Goal: Communication & Community: Answer question/provide support

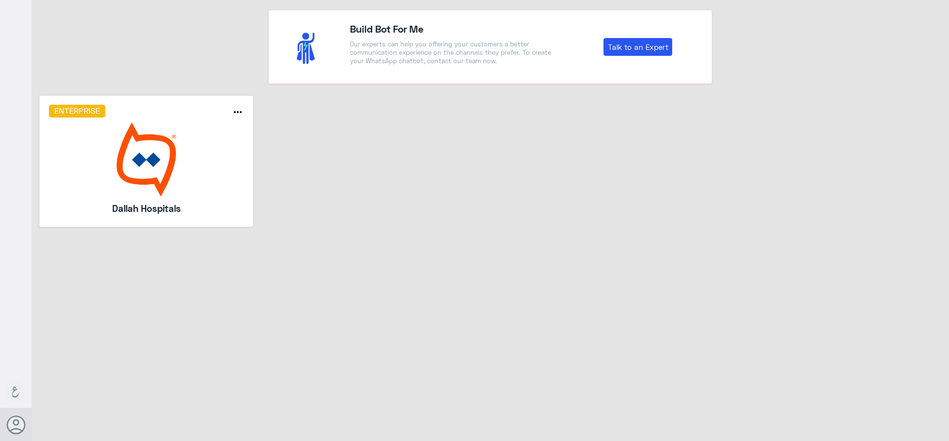
click at [223, 201] on div "Enterprise more_horiz Dallah Hospitals" at bounding box center [146, 161] width 195 height 113
click at [224, 178] on img at bounding box center [146, 160] width 195 height 74
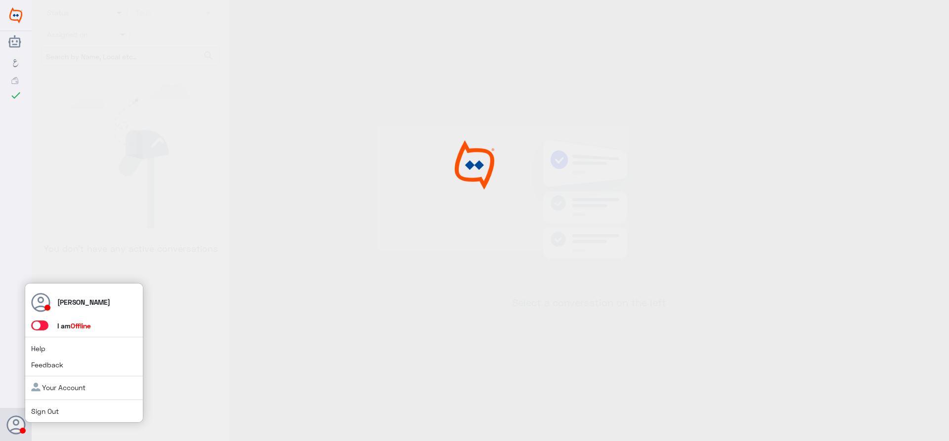
click at [37, 323] on span at bounding box center [39, 326] width 17 height 10
click at [0, 0] on input "checkbox" at bounding box center [0, 0] width 0 height 0
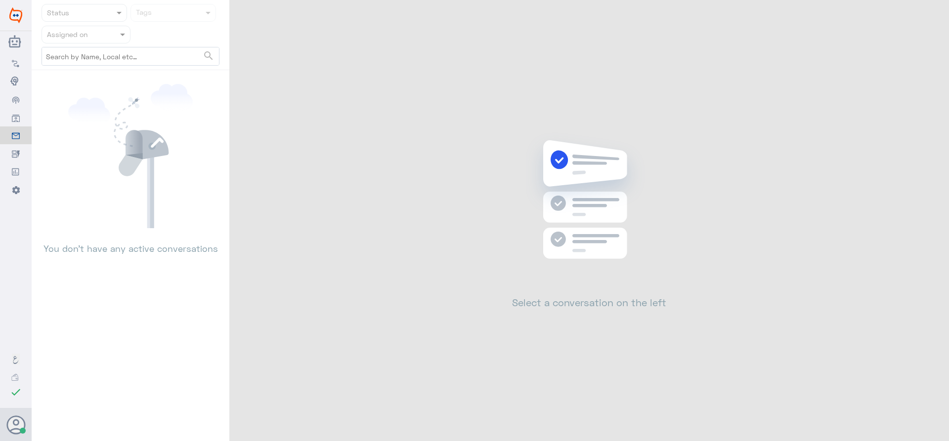
click at [305, 211] on div "Status Tags Assigned on search You don’t have any active conversations Select a…" at bounding box center [491, 222] width 918 height 444
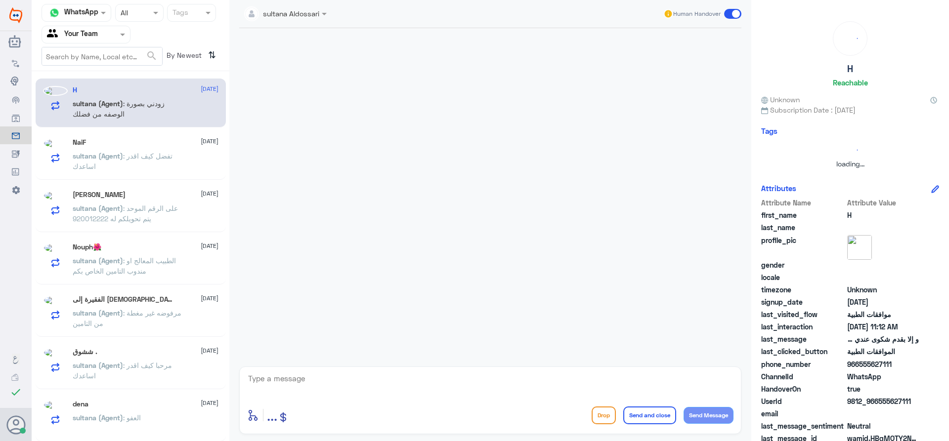
click at [99, 32] on input "text" at bounding box center [74, 34] width 54 height 11
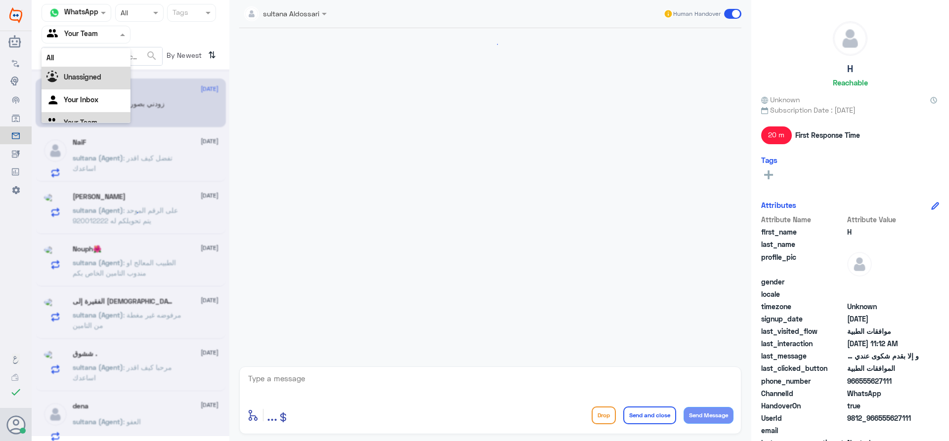
scroll to position [568, 0]
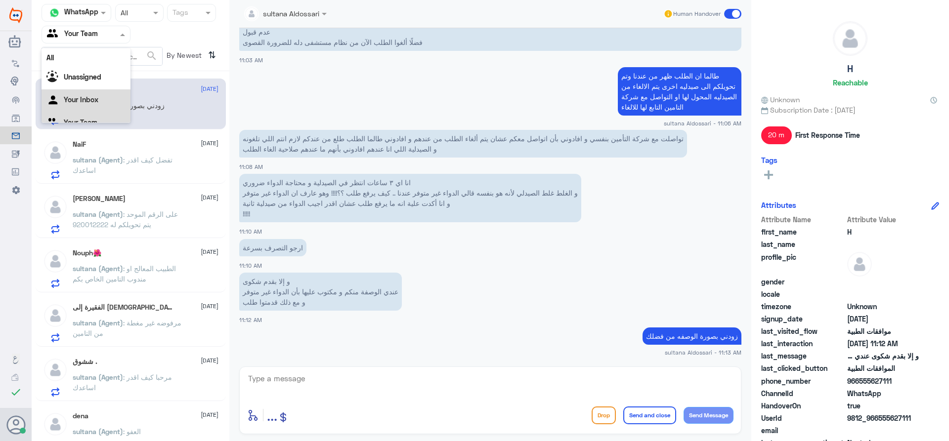
click at [110, 96] on div "Your Inbox" at bounding box center [86, 100] width 89 height 23
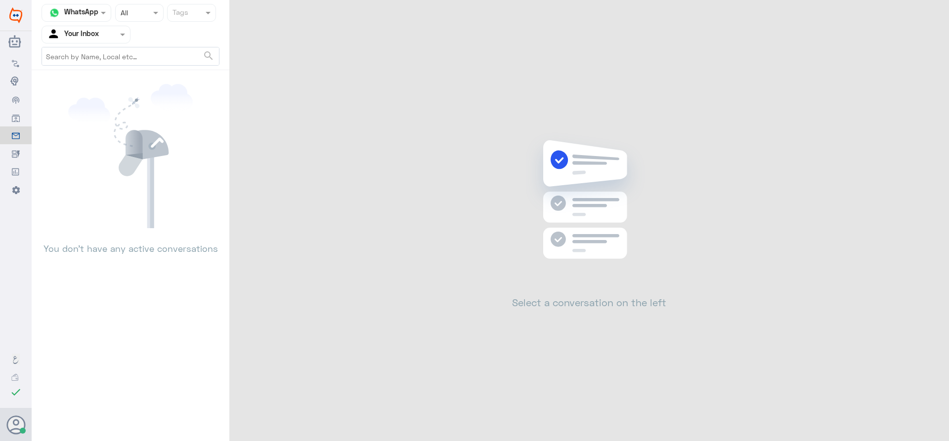
click at [82, 37] on input "text" at bounding box center [74, 34] width 54 height 11
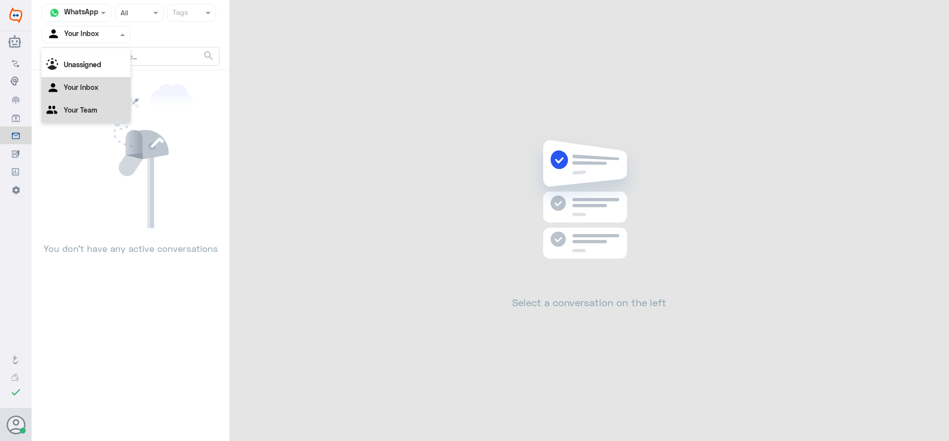
click at [105, 108] on div "Your Team" at bounding box center [86, 111] width 89 height 23
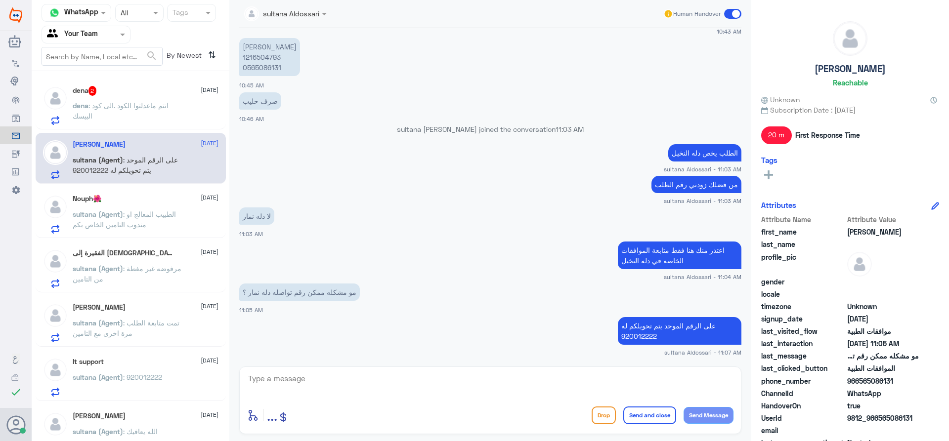
scroll to position [472, 0]
click at [151, 107] on span ": انتم ماعدلتوا الكود .الى كود البيسك" at bounding box center [121, 110] width 96 height 19
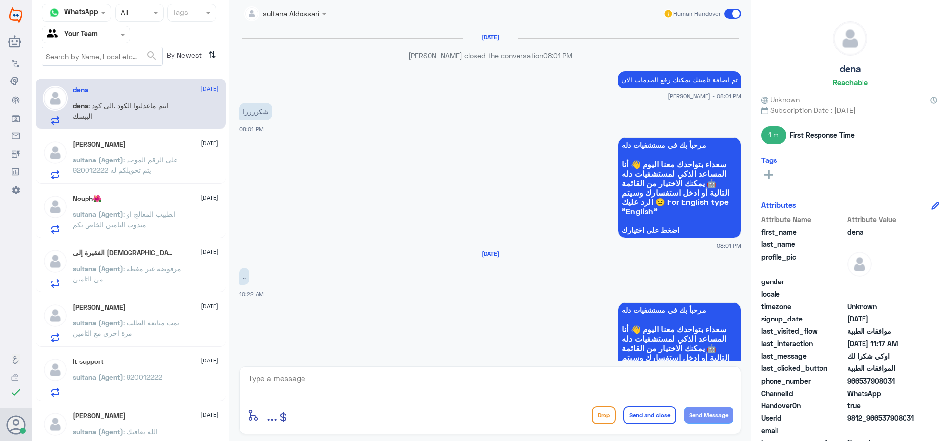
scroll to position [704, 0]
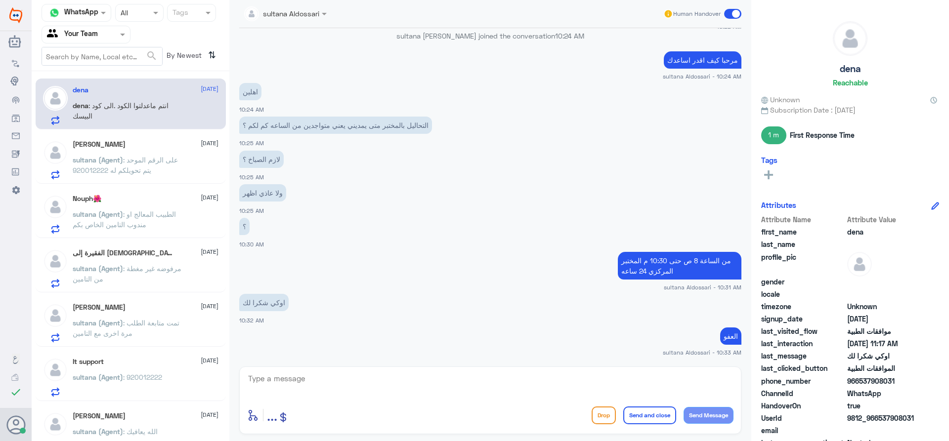
click at [120, 235] on div "Nouph🌺 [DATE][PERSON_NAME] (Agent) : الطبيب المعالج او مندوب التامين الخاص بكم" at bounding box center [131, 212] width 190 height 51
click at [94, 37] on input "text" at bounding box center [74, 34] width 54 height 11
click at [111, 89] on div "Your Inbox" at bounding box center [86, 88] width 89 height 23
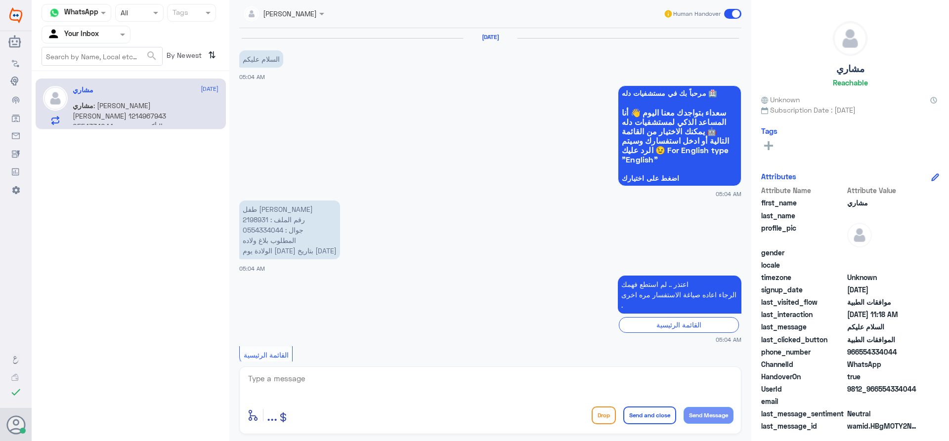
scroll to position [966, 0]
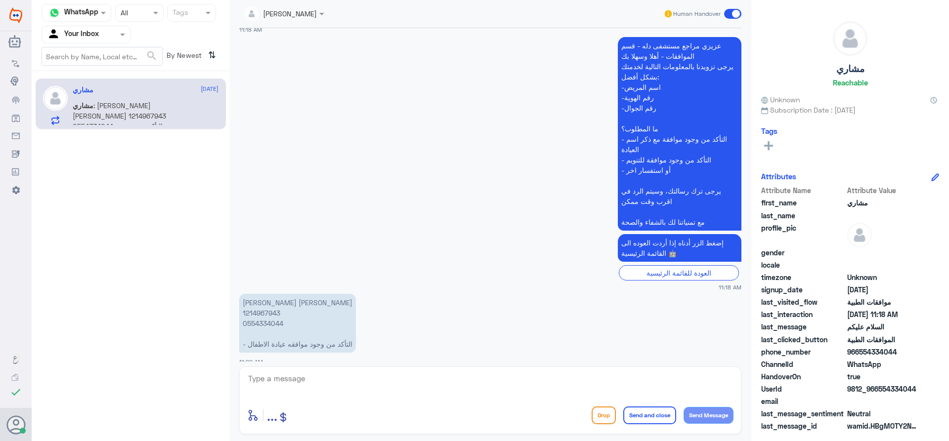
click at [361, 410] on div "enter flow name ... Drop Send and close Send Message" at bounding box center [490, 415] width 486 height 22
drag, startPoint x: 361, startPoint y: 396, endPoint x: 436, endPoint y: 396, distance: 74.7
click at [361, 395] on div at bounding box center [490, 385] width 486 height 27
click at [554, 369] on div "enter flow name ... Drop Send and close Send Message" at bounding box center [490, 401] width 502 height 68
click at [520, 383] on textarea at bounding box center [490, 384] width 486 height 24
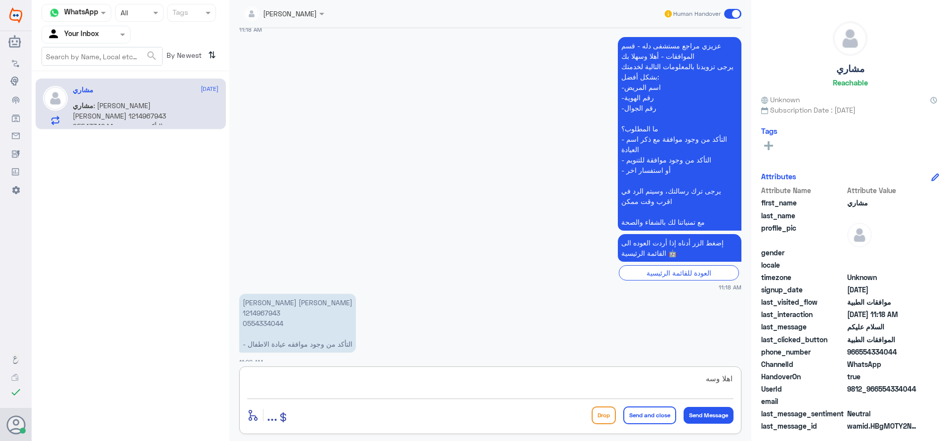
type textarea "اهلا وسهلا"
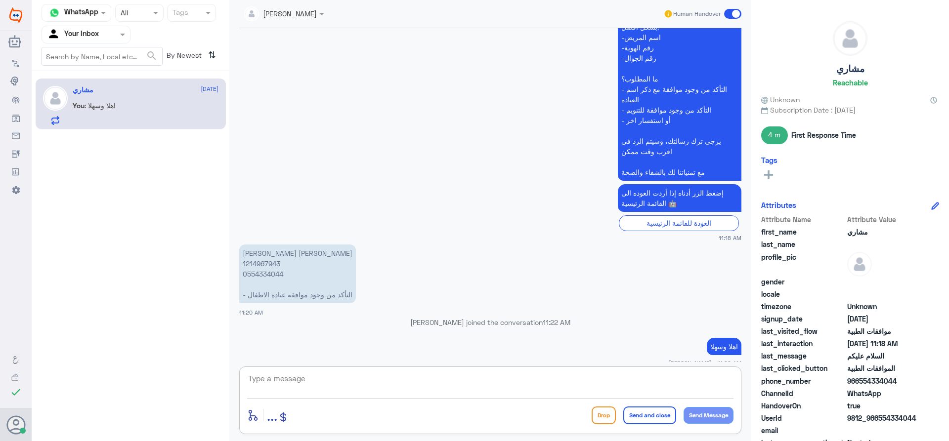
click at [254, 253] on p "[PERSON_NAME] [PERSON_NAME] 1214967943 0554334044 - التأكد من وجود موافقه عيادة…" at bounding box center [297, 274] width 117 height 59
copy p "1214967943"
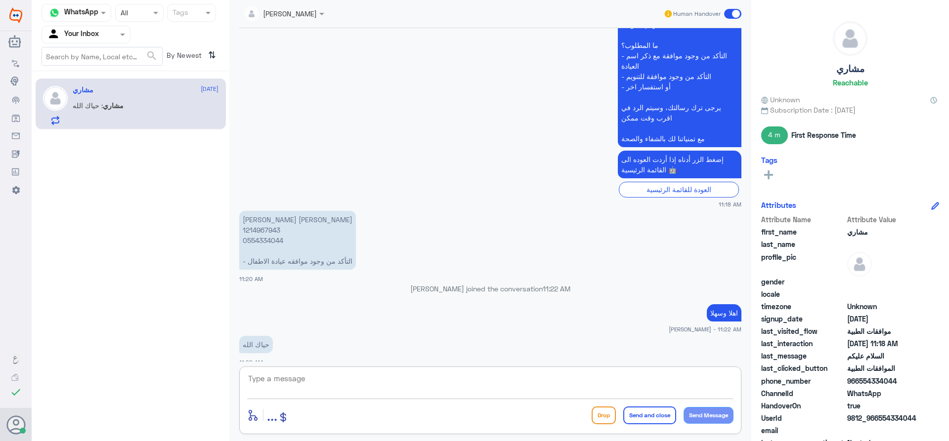
click at [486, 386] on textarea at bounding box center [490, 384] width 486 height 24
click at [357, 336] on app-msgs-text "حياك الله" at bounding box center [490, 345] width 502 height 18
click at [377, 380] on textarea at bounding box center [490, 384] width 486 height 24
type textarea "كيف اقدر اخدمك"
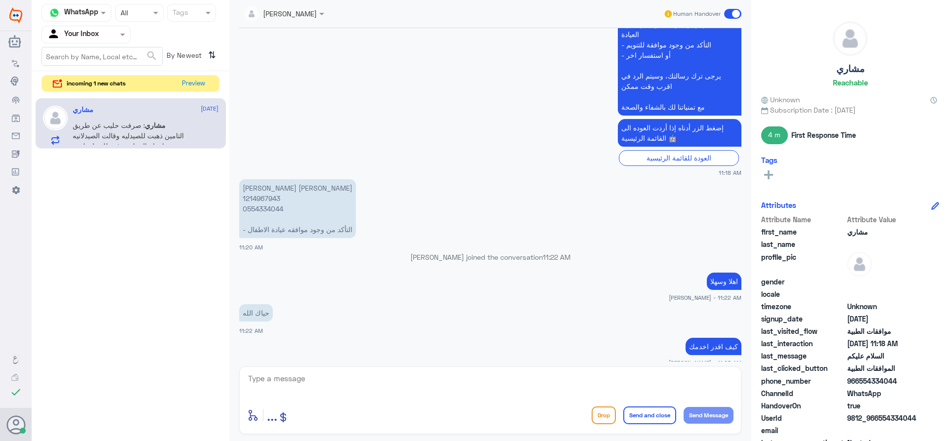
scroll to position [1190, 0]
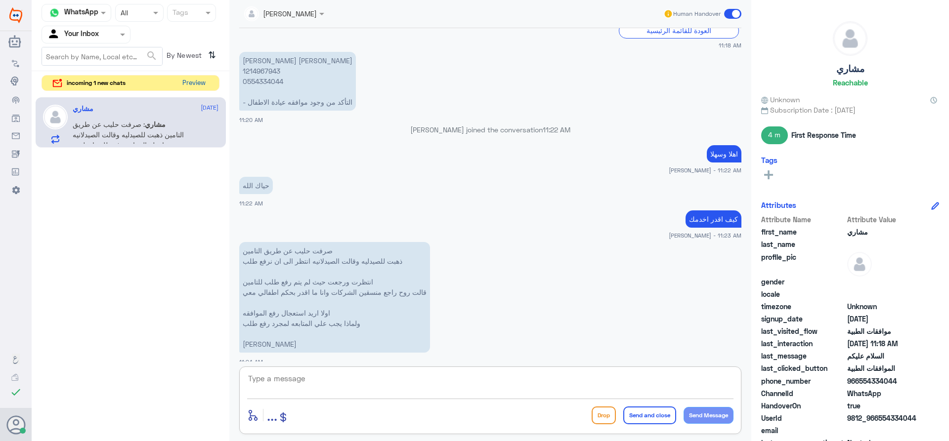
click at [195, 84] on button "Preview" at bounding box center [193, 83] width 31 height 15
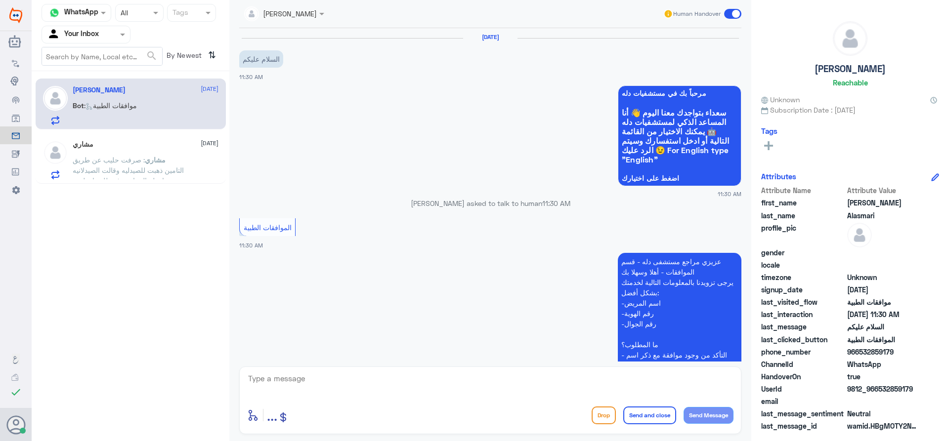
scroll to position [151, 0]
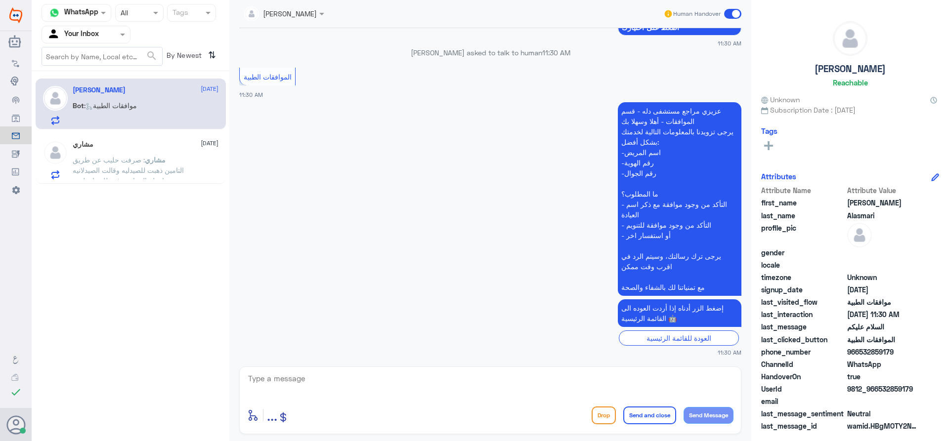
click at [155, 150] on div "مشاري [DATE][PERSON_NAME] : صرفت حليب عن طريق التامين ذهبت للصيدليه وقالت الصيد…" at bounding box center [146, 159] width 146 height 39
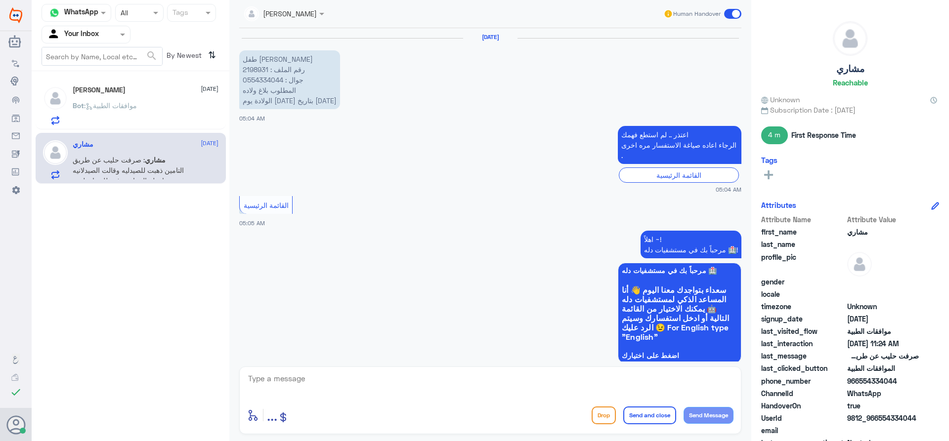
scroll to position [1058, 0]
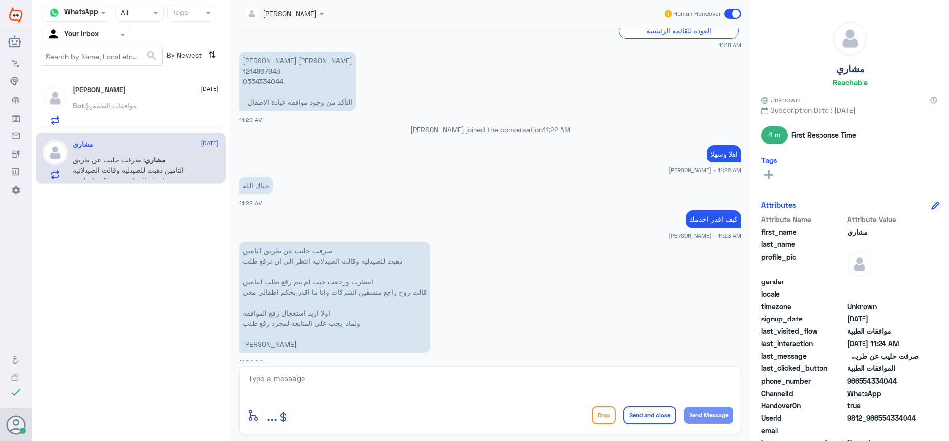
click at [391, 383] on textarea at bounding box center [490, 384] width 486 height 24
type textarea "J"
type textarea "تم متابعة طلبك الان"
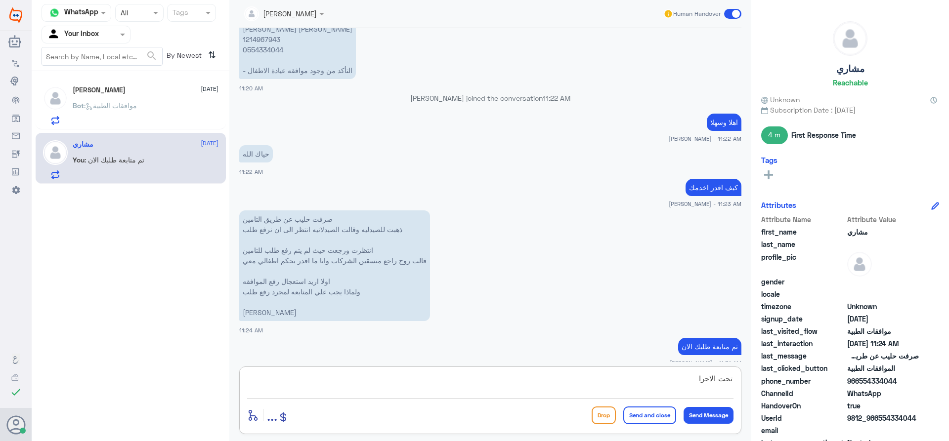
type textarea "تحت الاجراء"
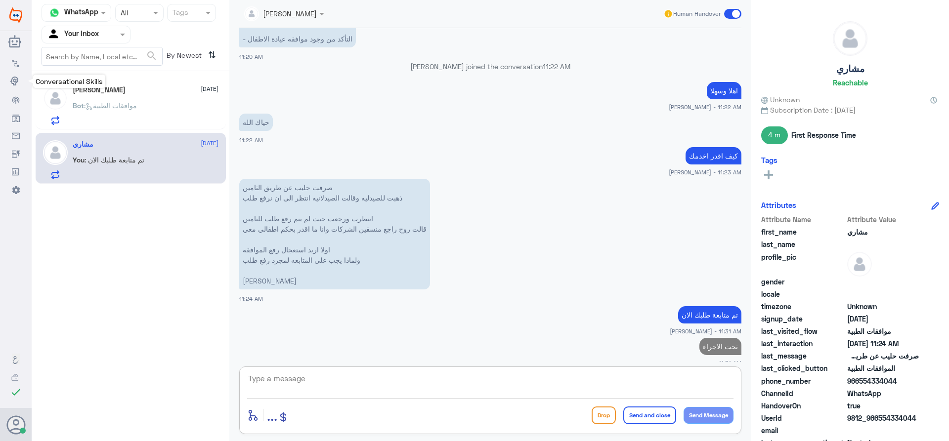
click at [70, 87] on div "Conversational Skills" at bounding box center [69, 81] width 72 height 13
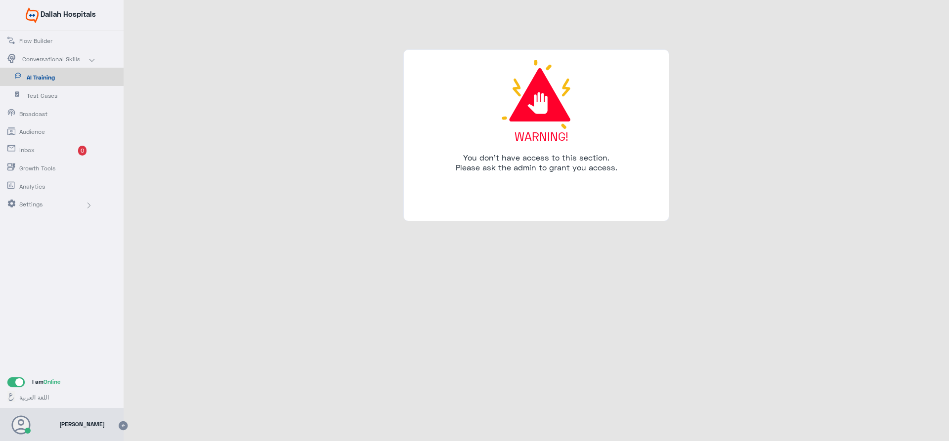
click at [53, 149] on span "Inbox" at bounding box center [48, 150] width 58 height 9
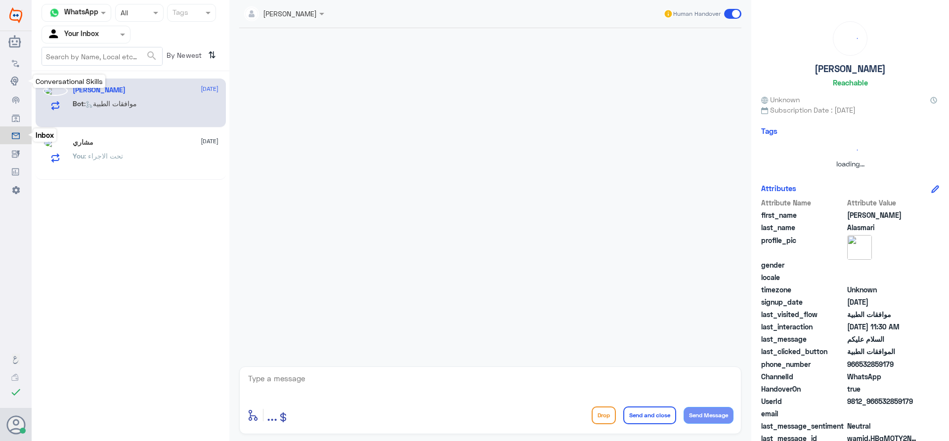
click at [78, 29] on input "text" at bounding box center [74, 34] width 54 height 11
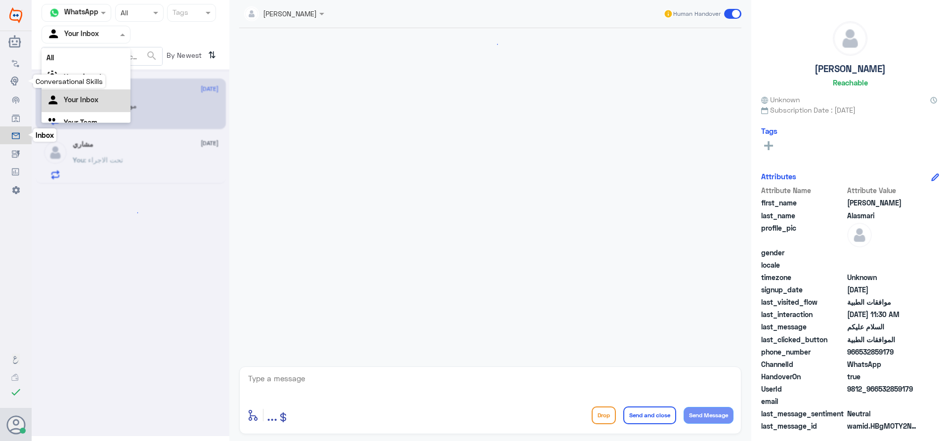
scroll to position [151, 0]
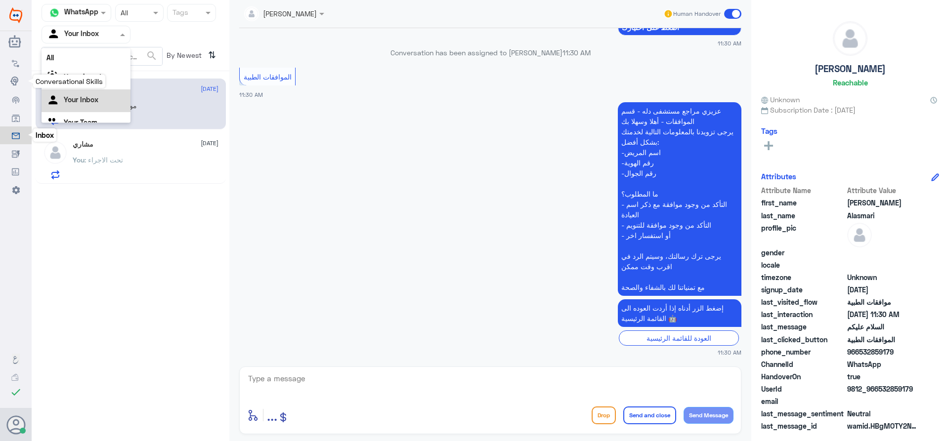
click at [96, 111] on div "Your Inbox" at bounding box center [86, 100] width 89 height 23
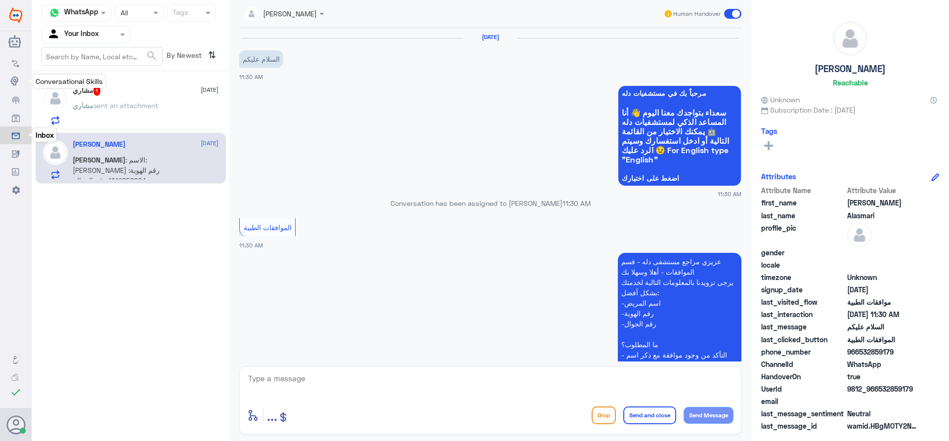
scroll to position [216, 0]
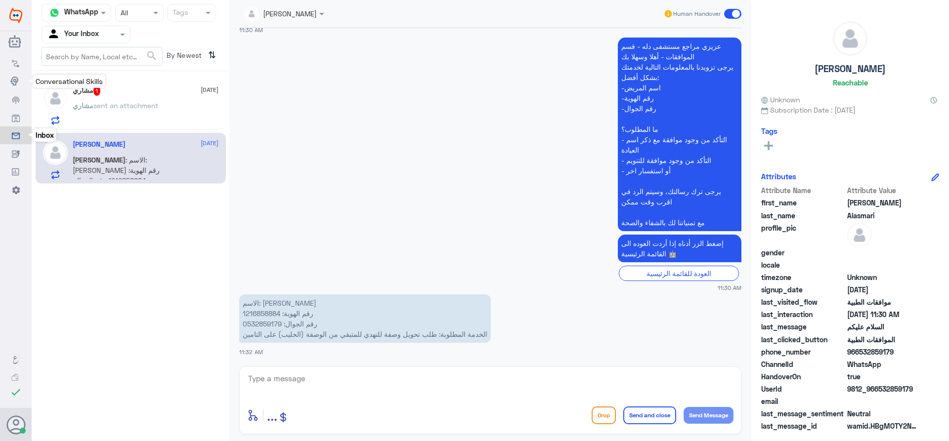
click at [171, 113] on div "[PERSON_NAME] sent an attachment" at bounding box center [146, 114] width 146 height 22
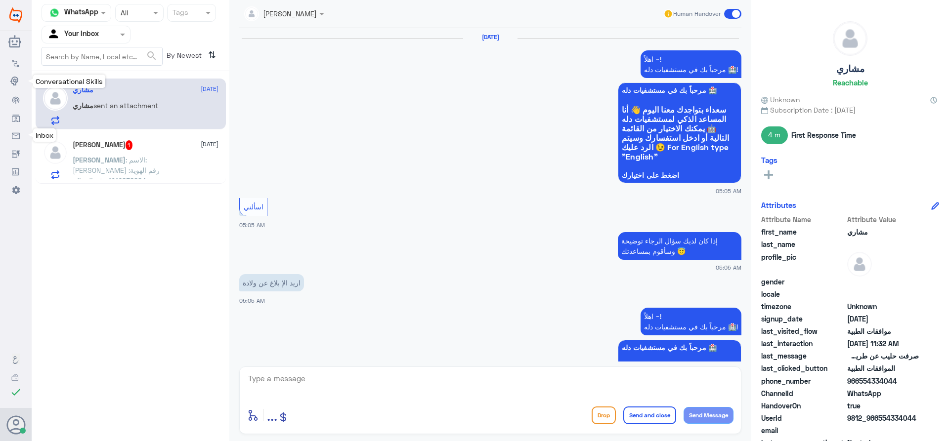
scroll to position [1089, 0]
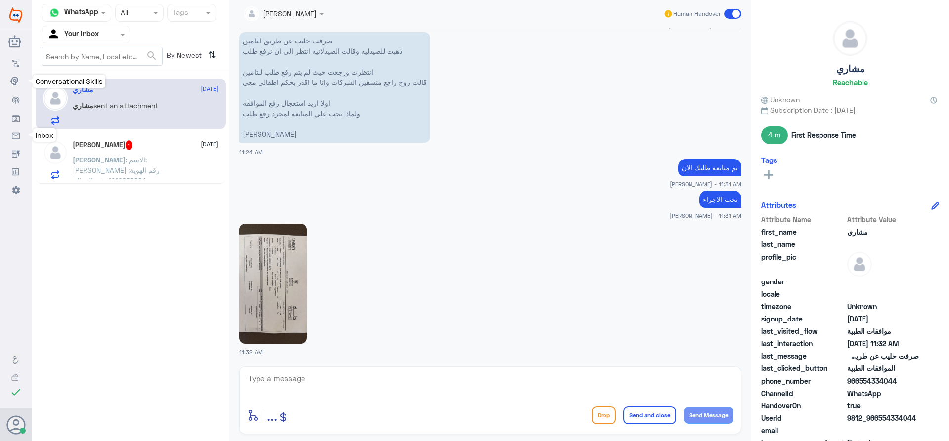
click at [162, 141] on div "[PERSON_NAME] 1 [DATE]" at bounding box center [146, 145] width 146 height 10
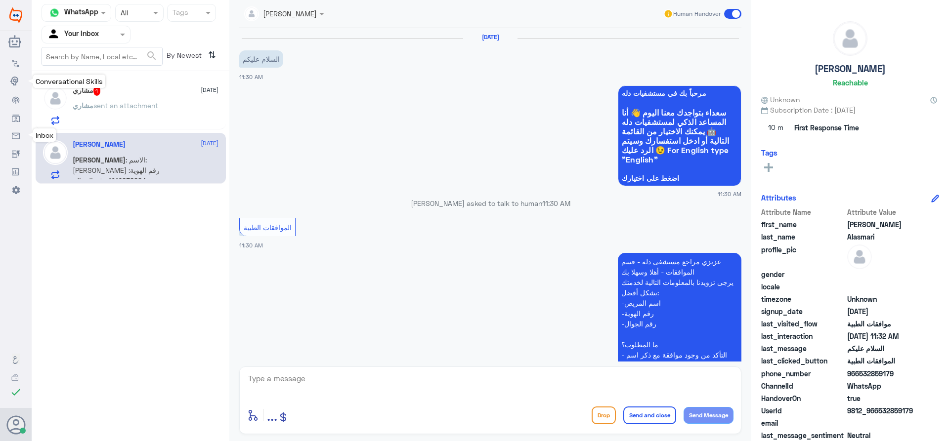
scroll to position [216, 0]
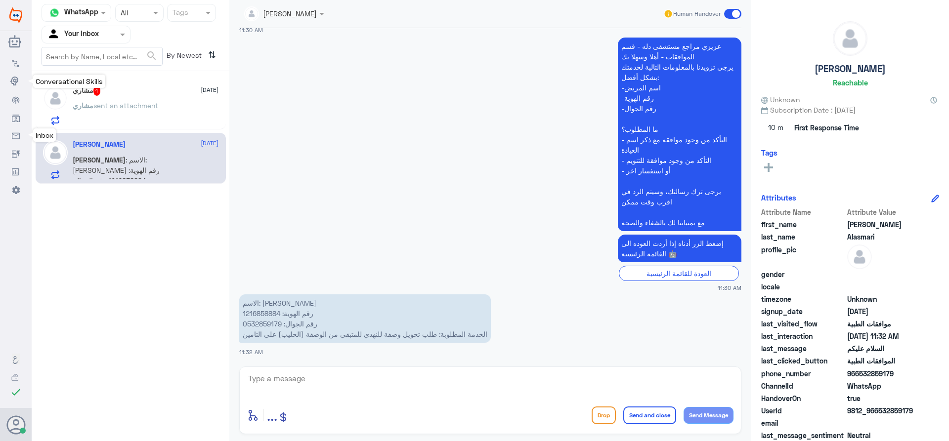
click at [375, 394] on textarea at bounding box center [490, 384] width 486 height 24
type textarea "اهلا وسهر"
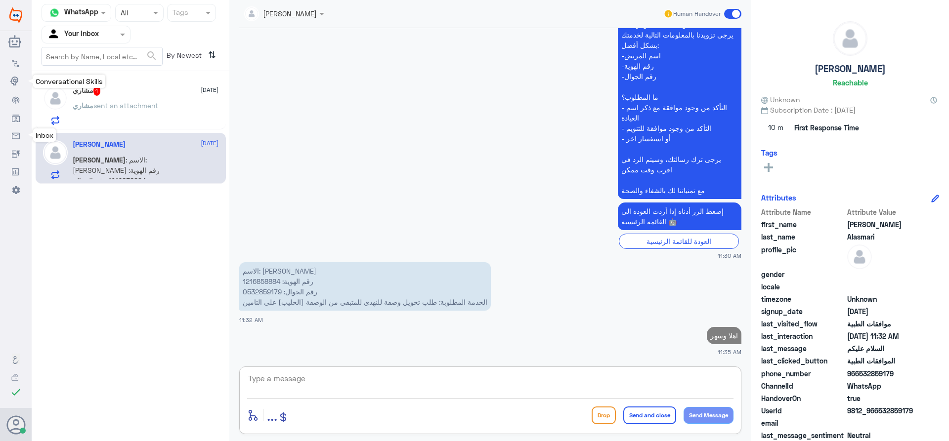
click at [267, 282] on p "الاسم: [PERSON_NAME] ال طالع رقم الهوية: 1216858884 رقم الجوال: 0532859179 الخد…" at bounding box center [365, 287] width 252 height 48
click at [618, 199] on p "عزيزي مراجع مستشفى دله - قسم الموافقات - أهلا وسهلا بك يرجى تزويدنا بالمعلومات …" at bounding box center [680, 102] width 124 height 194
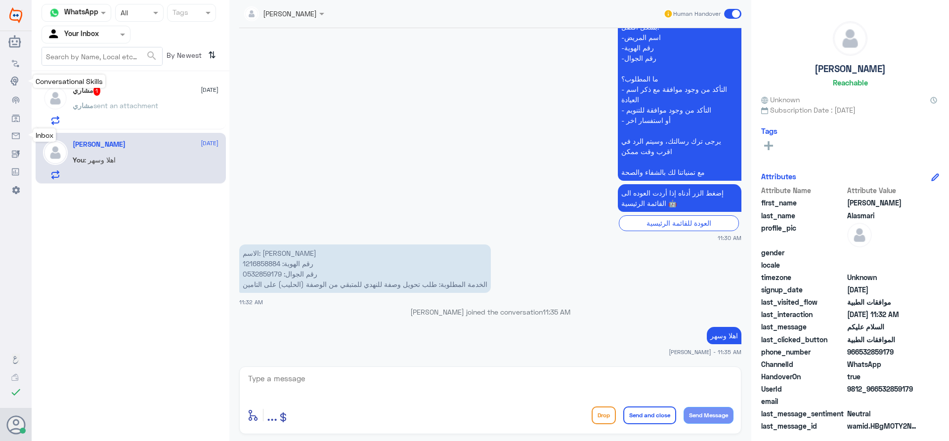
click at [265, 266] on p "الاسم: [PERSON_NAME] ال طالع رقم الهوية: 1216858884 رقم الجوال: 0532859179 الخد…" at bounding box center [365, 269] width 252 height 48
copy p "1216858884"
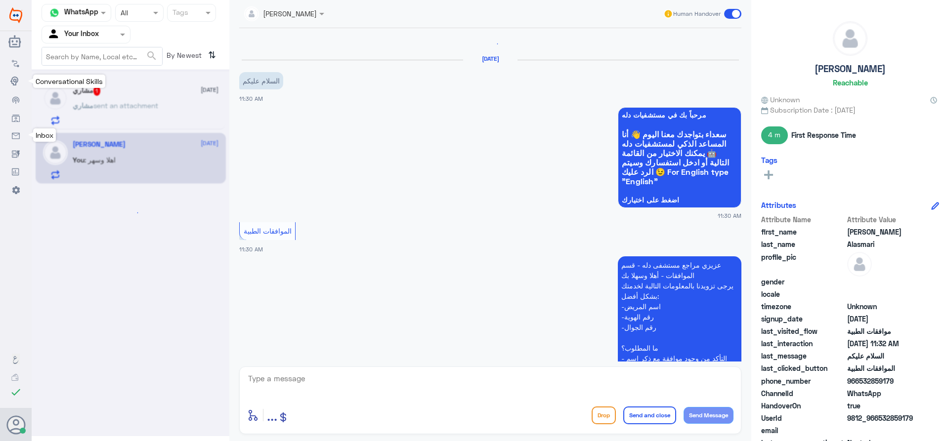
scroll to position [0, 0]
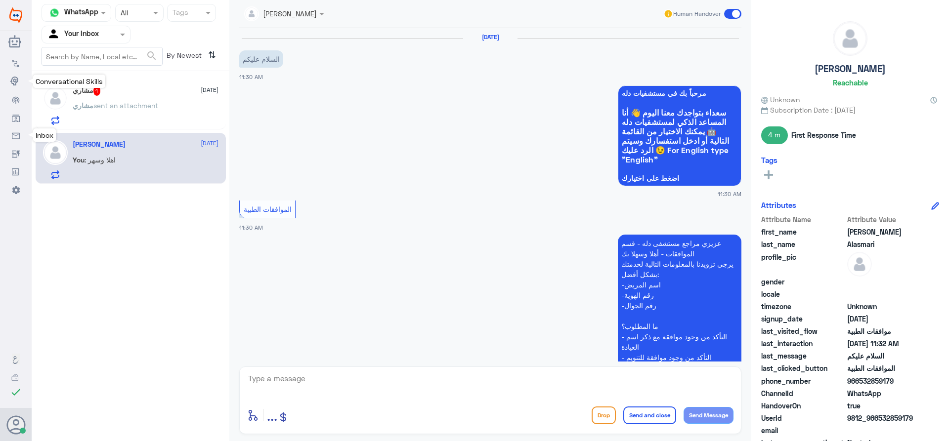
click at [350, 386] on textarea at bounding box center [490, 384] width 486 height 24
type textarea "زودني بوصفة التحويل"
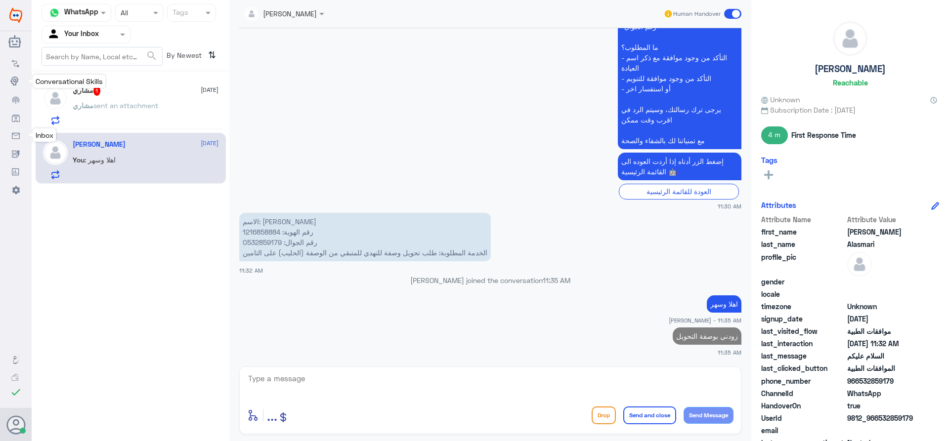
click at [92, 108] on span "مشاري" at bounding box center [83, 105] width 21 height 8
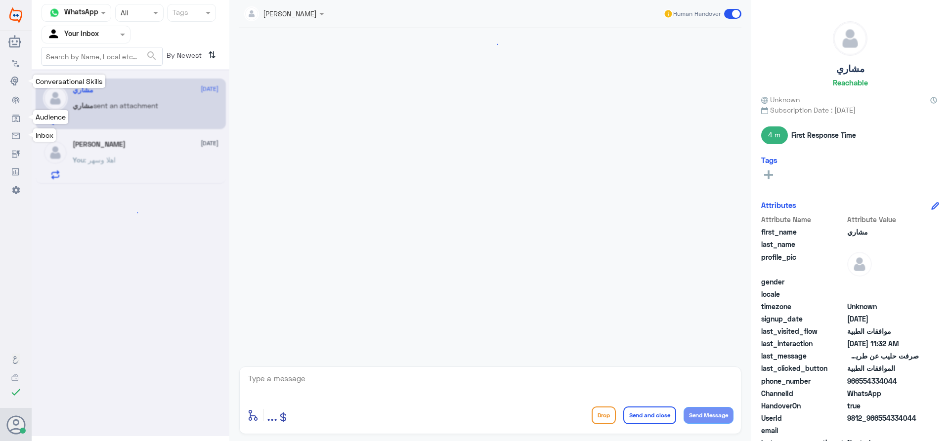
scroll to position [1089, 0]
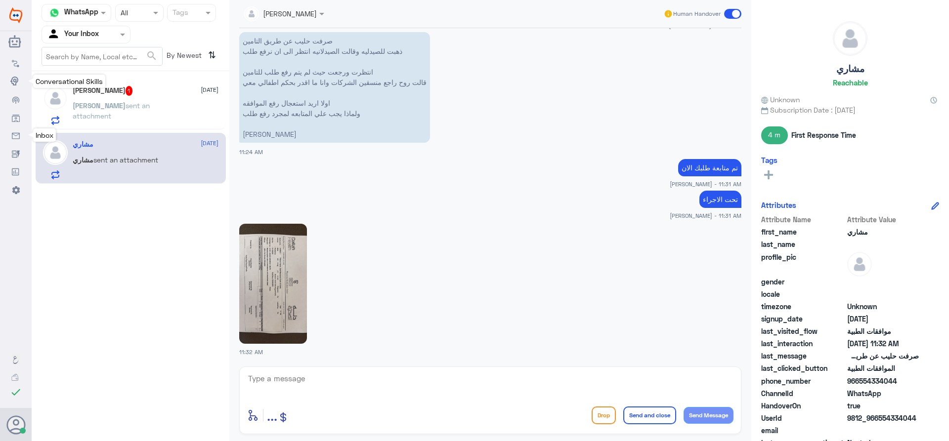
click at [118, 105] on span "sent an attachment" at bounding box center [111, 110] width 77 height 19
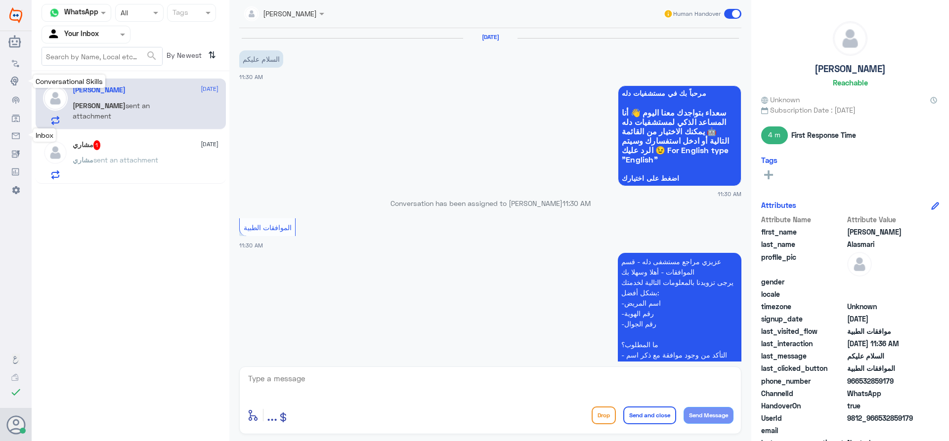
scroll to position [434, 0]
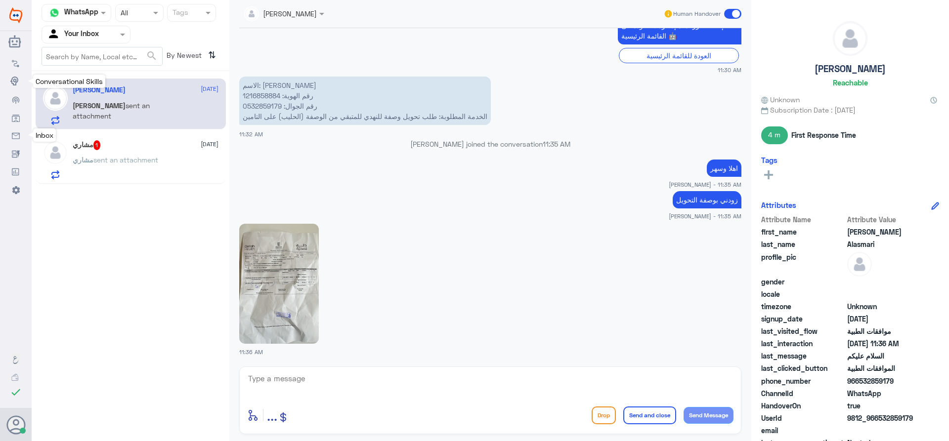
click at [262, 96] on p "الاسم: [PERSON_NAME] ال طالع رقم الهوية: 1216858884 رقم الجوال: 0532859179 الخد…" at bounding box center [365, 101] width 252 height 48
copy p "1216858884"
click at [287, 325] on img at bounding box center [279, 284] width 80 height 120
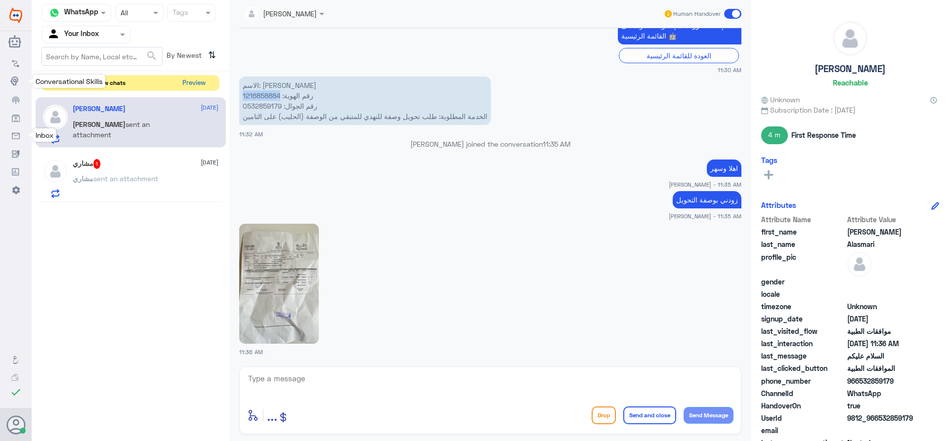
click at [202, 83] on button "Preview" at bounding box center [193, 83] width 31 height 15
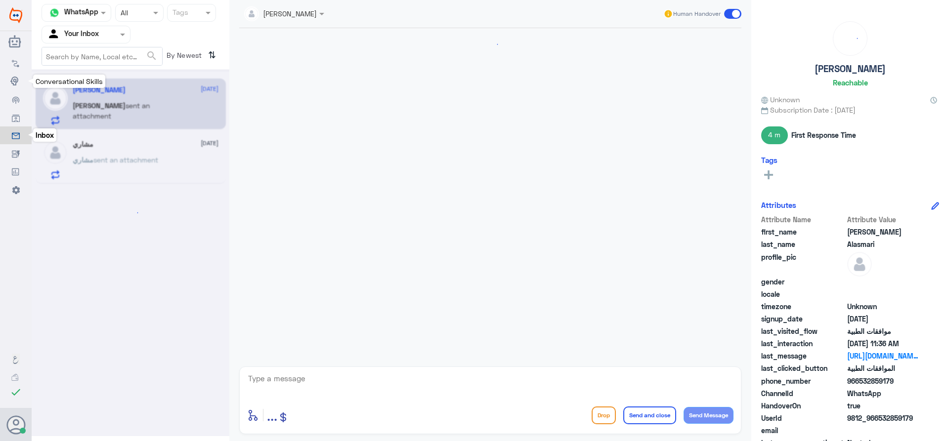
scroll to position [434, 0]
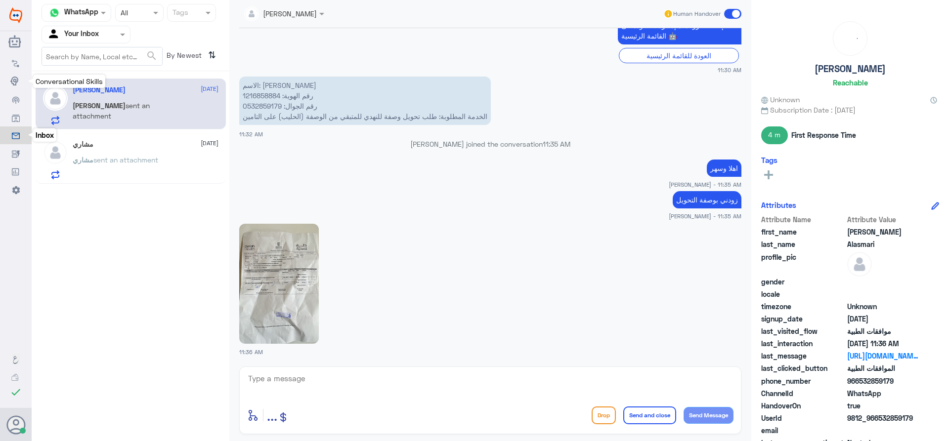
click at [117, 158] on span "sent an attachment" at bounding box center [125, 160] width 65 height 8
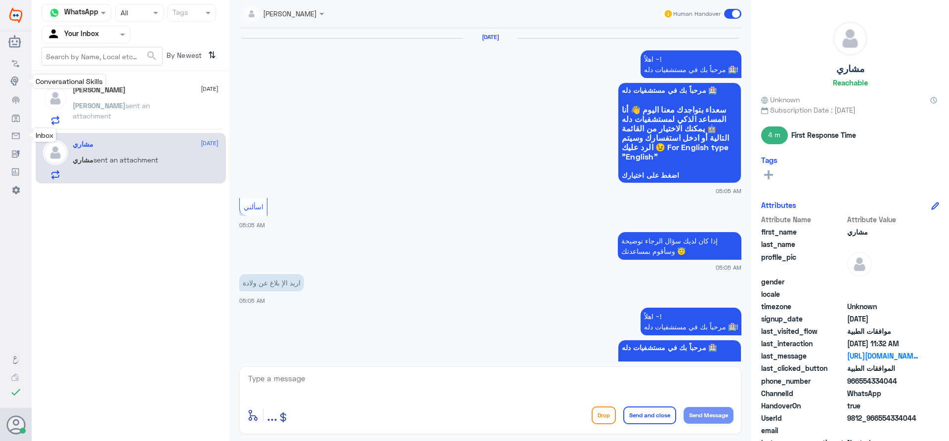
scroll to position [1089, 0]
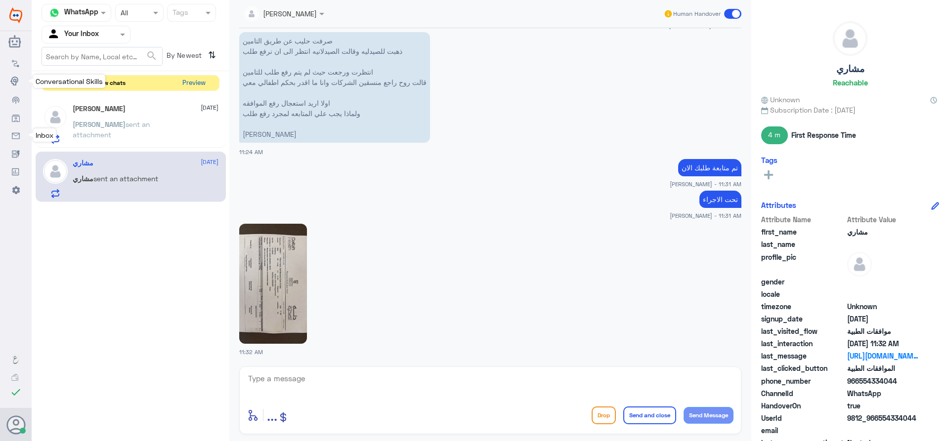
click at [201, 88] on button "Preview" at bounding box center [193, 83] width 31 height 15
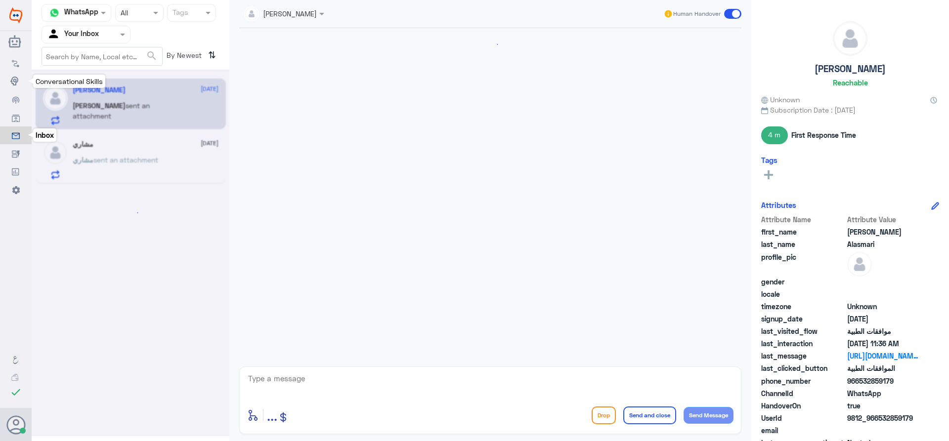
scroll to position [434, 0]
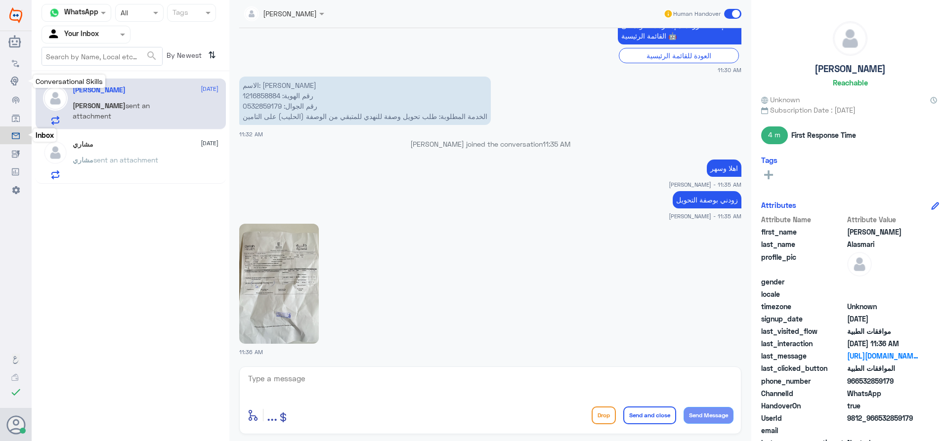
click at [170, 155] on div "مشاري [DATE][PERSON_NAME] sent an attachment" at bounding box center [146, 159] width 146 height 39
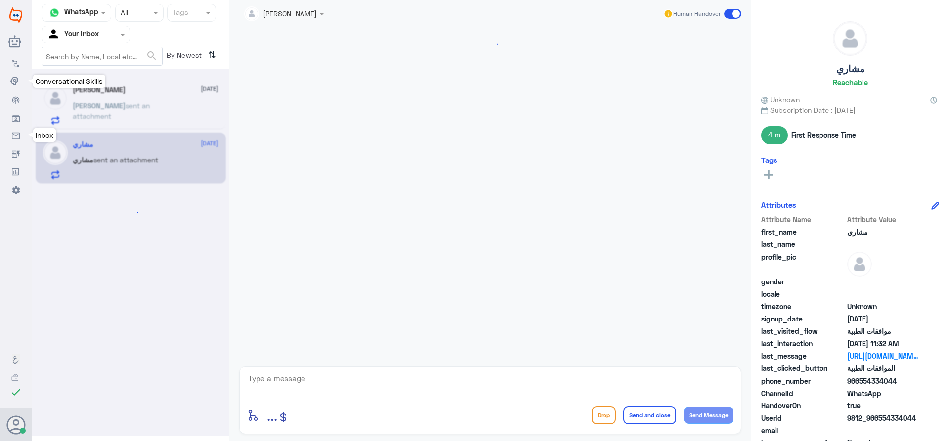
scroll to position [1089, 0]
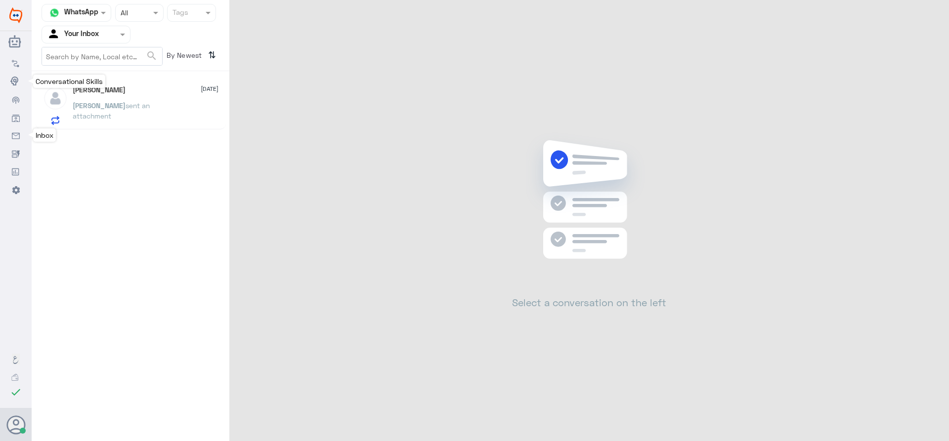
click at [166, 110] on div "[PERSON_NAME] sent an attachment" at bounding box center [146, 114] width 146 height 22
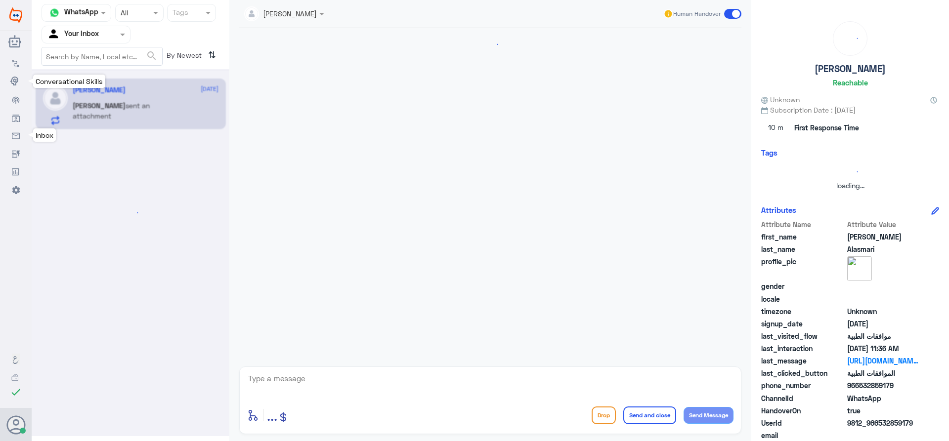
scroll to position [434, 0]
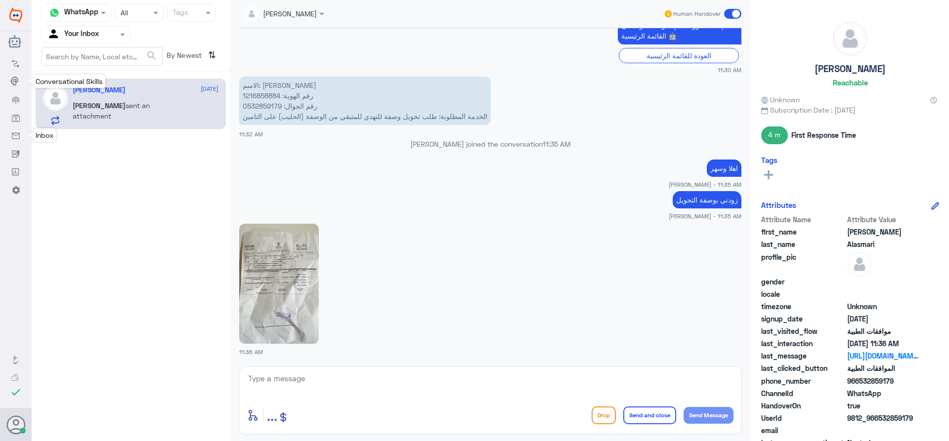
click at [265, 288] on img at bounding box center [279, 284] width 80 height 120
click at [462, 395] on textarea at bounding box center [490, 384] width 486 height 24
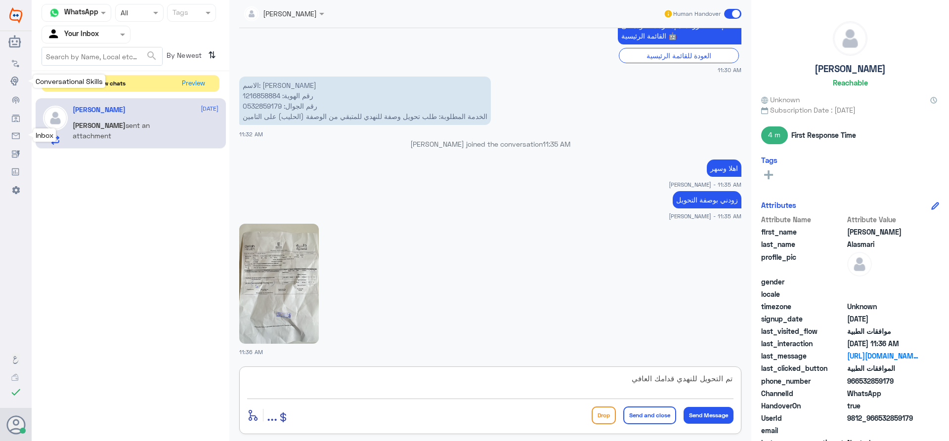
type textarea "تم التحويل للنهدي قدامك العافية"
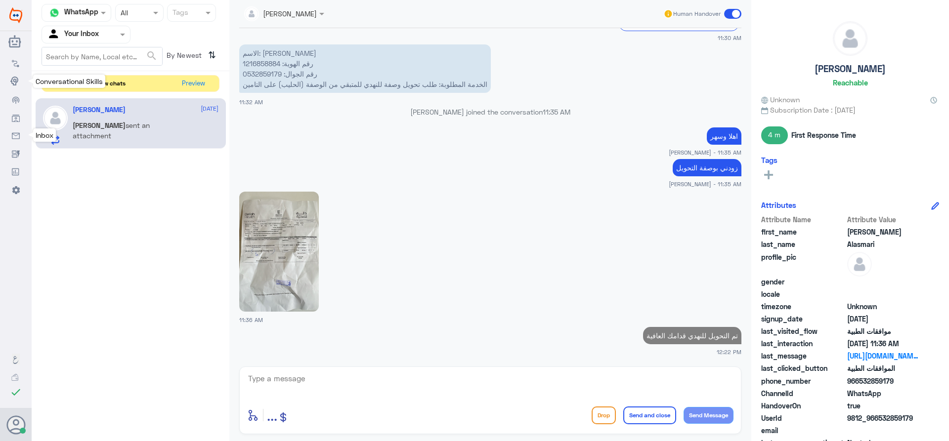
drag, startPoint x: 733, startPoint y: 8, endPoint x: 734, endPoint y: 14, distance: 6.0
click at [734, 10] on div "Human Handover" at bounding box center [702, 14] width 79 height 18
click at [736, 17] on span at bounding box center [732, 14] width 17 height 10
click at [0, 0] on input "checkbox" at bounding box center [0, 0] width 0 height 0
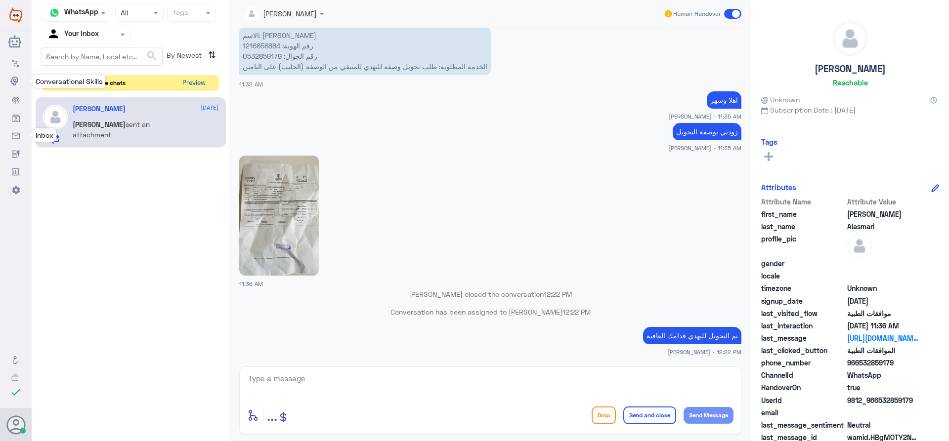
click at [204, 85] on button "Preview" at bounding box center [193, 83] width 31 height 15
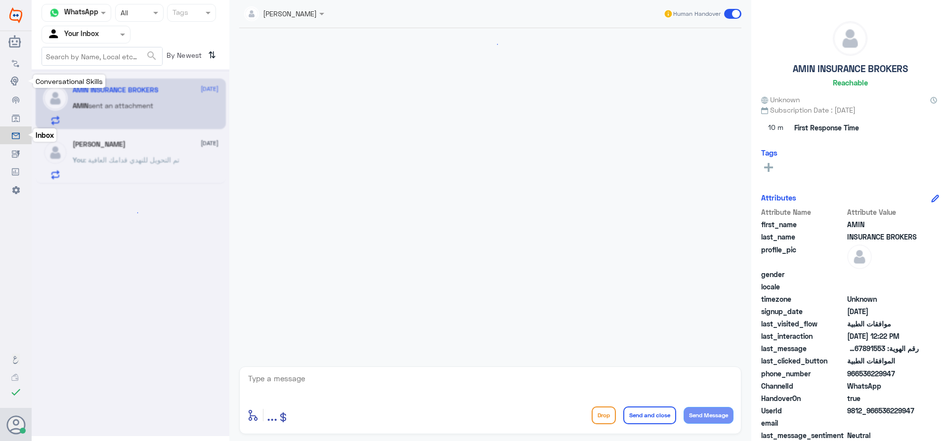
scroll to position [1101, 0]
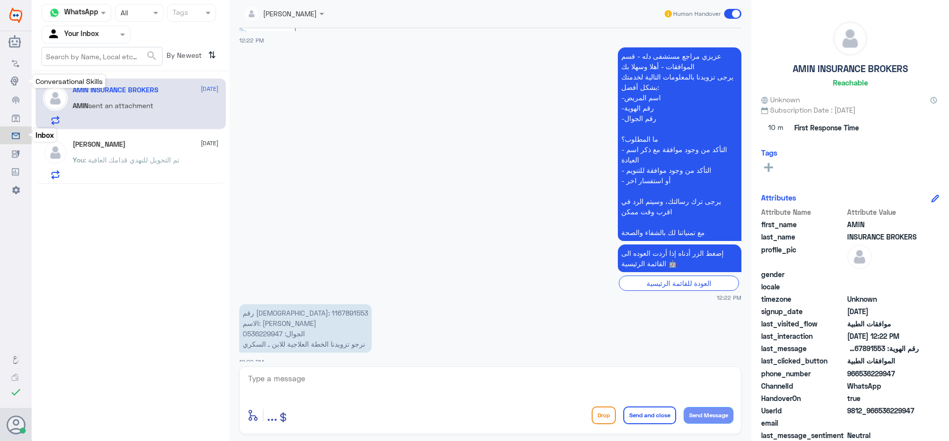
click at [345, 384] on textarea at bounding box center [490, 384] width 486 height 24
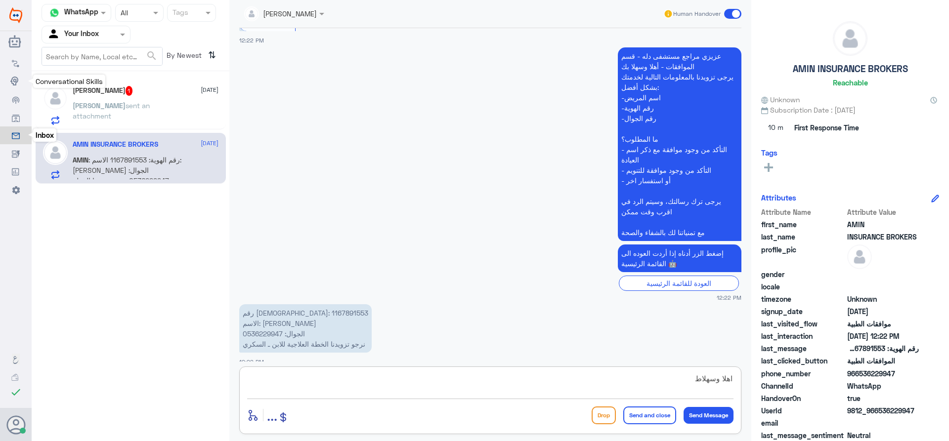
type textarea "اهلا وسهلا"
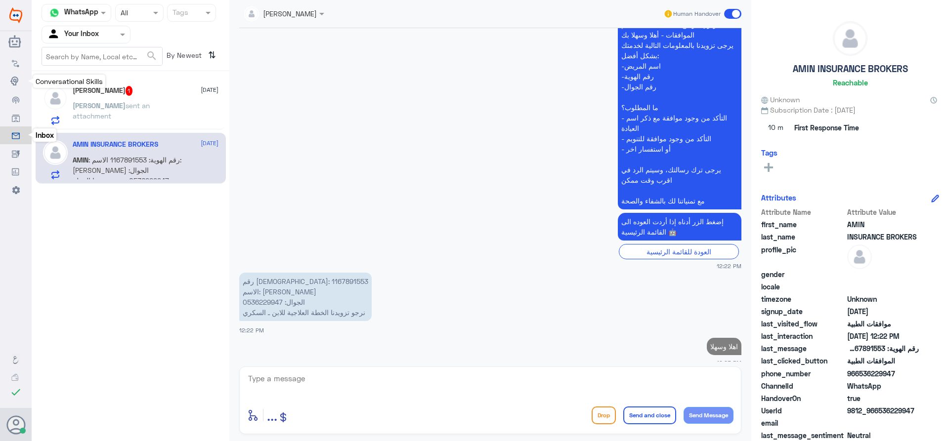
click at [75, 91] on div "[PERSON_NAME] 1 [DATE][PERSON_NAME] sent an attachment" at bounding box center [131, 105] width 176 height 39
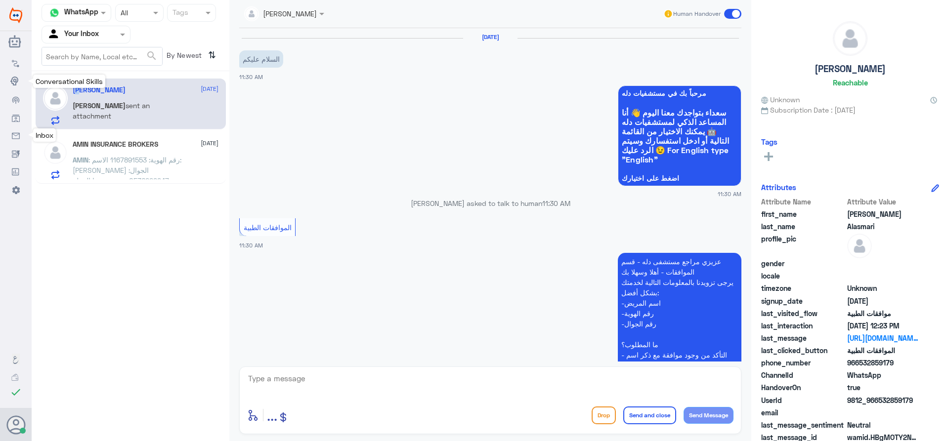
scroll to position [535, 0]
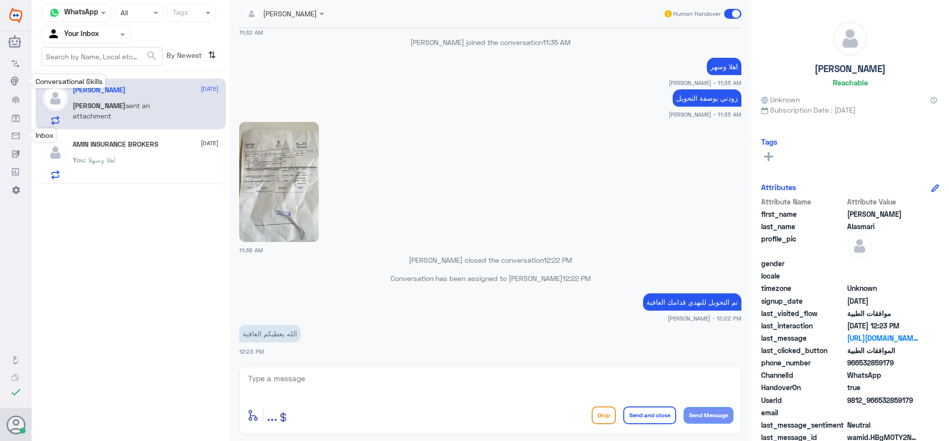
click at [736, 15] on span at bounding box center [732, 14] width 17 height 10
click at [0, 0] on input "checkbox" at bounding box center [0, 0] width 0 height 0
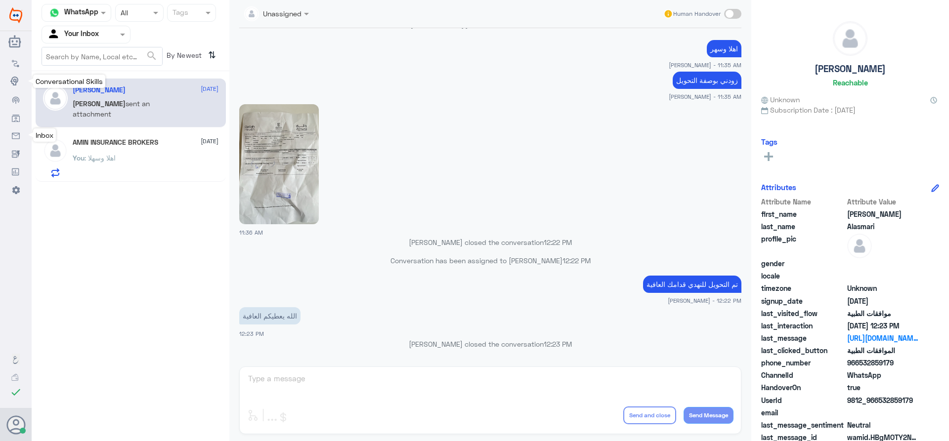
click at [168, 152] on div "AMIN INSURANCE BROKERS [DATE] You : اهلا وسهلا" at bounding box center [146, 157] width 146 height 39
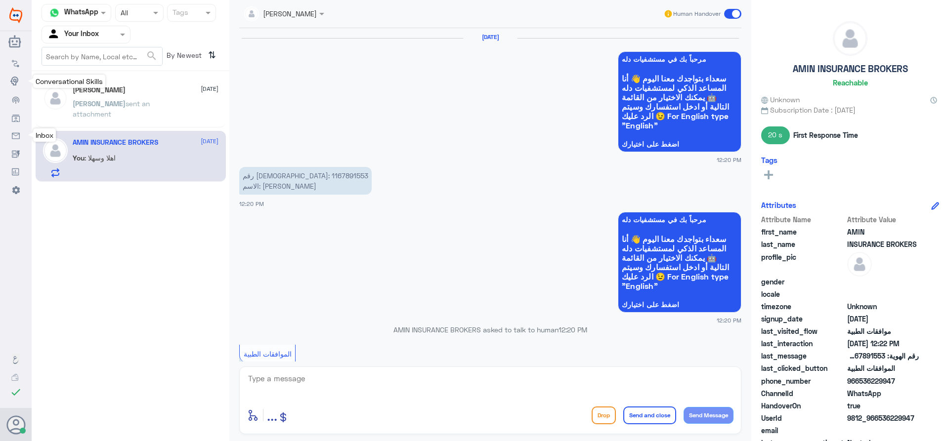
scroll to position [1042, 0]
